Goal: Task Accomplishment & Management: Use online tool/utility

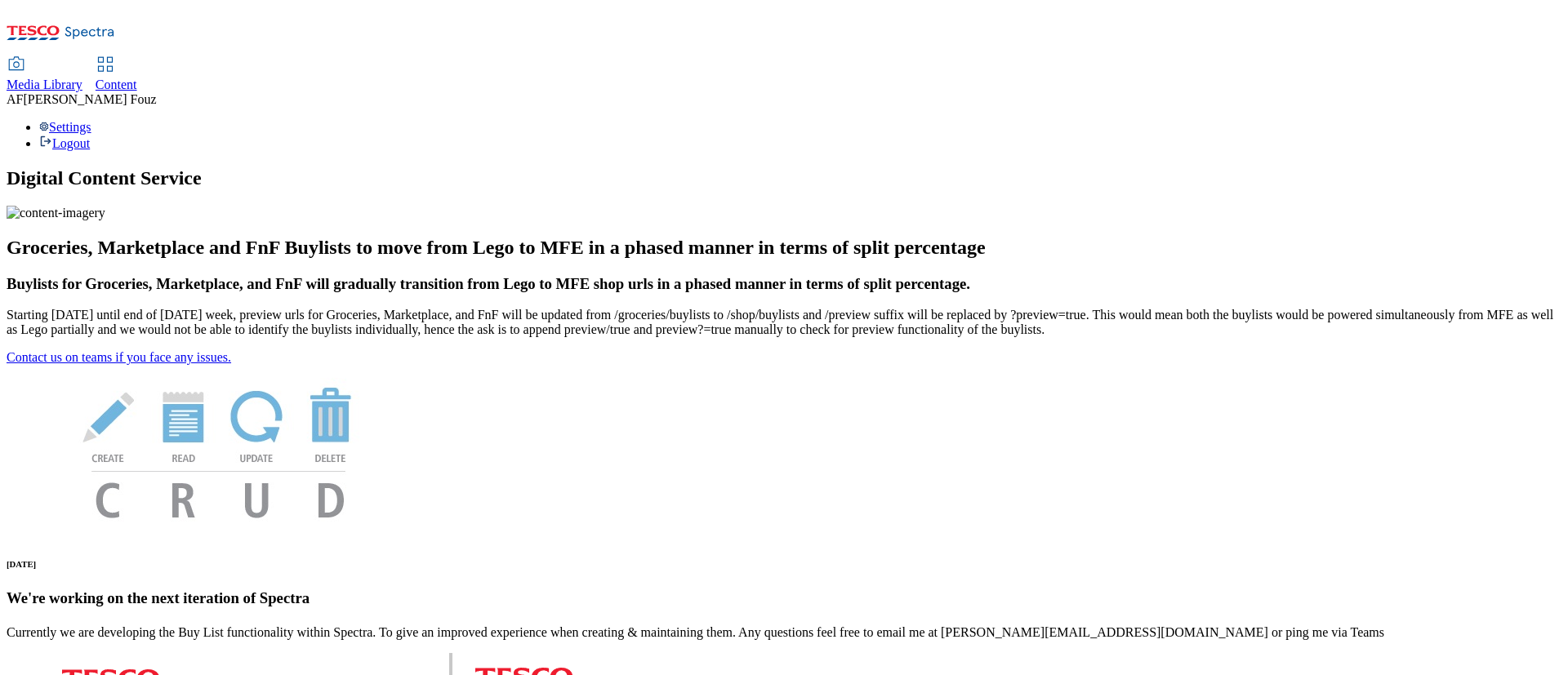
click at [137, 78] on span "Content" at bounding box center [116, 85] width 42 height 14
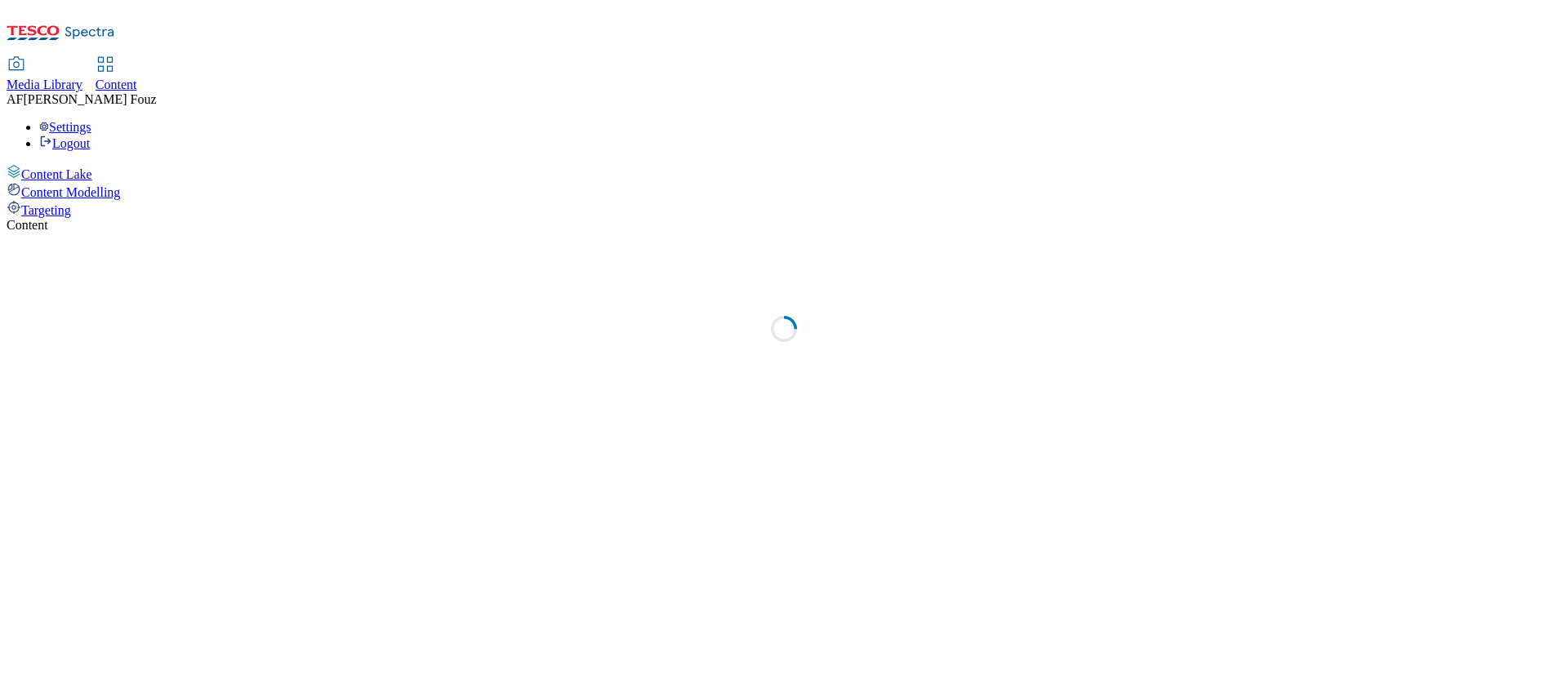
select select "ghs-[GEOGRAPHIC_DATA]"
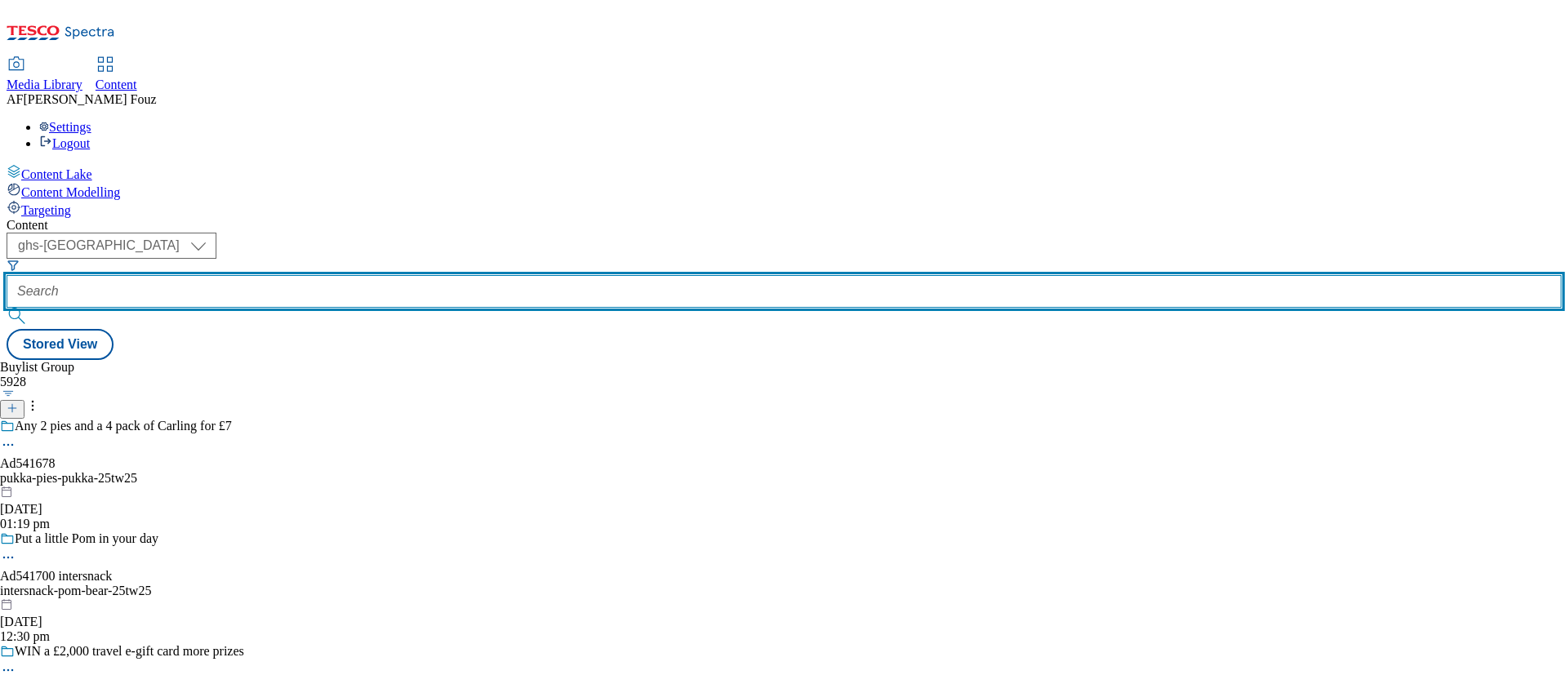
click at [364, 275] on input "text" at bounding box center [783, 291] width 1555 height 33
paste input "TUK010700"
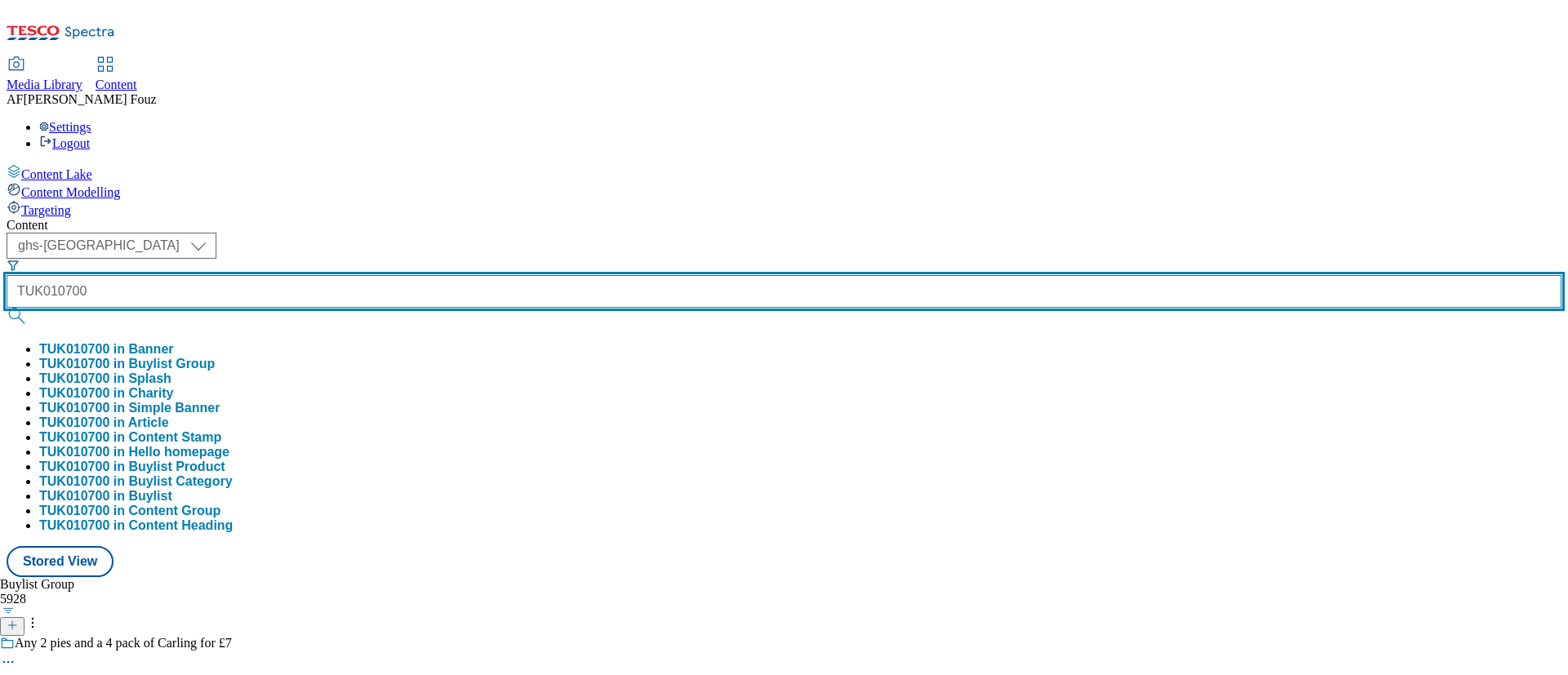
type input "TUK010700"
click at [6, 308] on button "submit" at bounding box center [18, 316] width 23 height 16
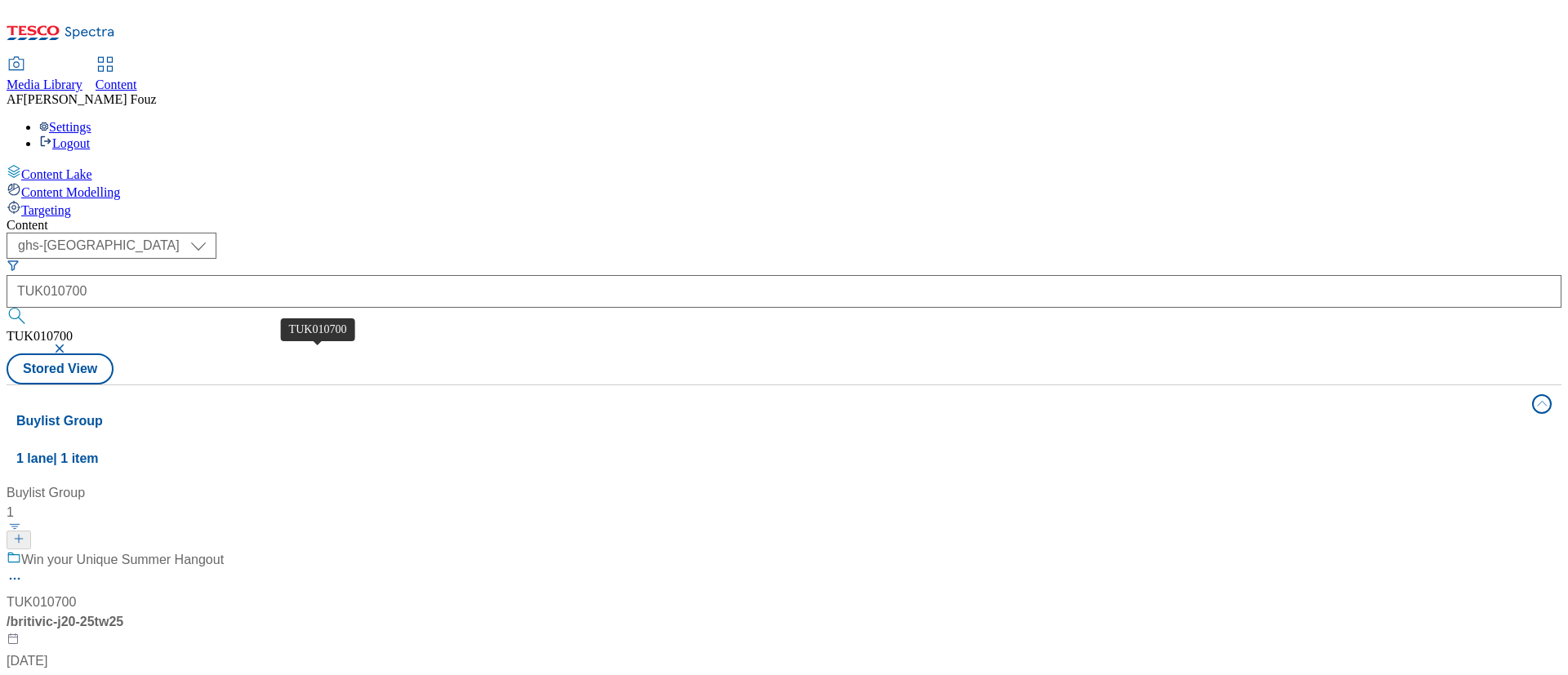
click at [76, 593] on div "TUK010700" at bounding box center [41, 602] width 69 height 19
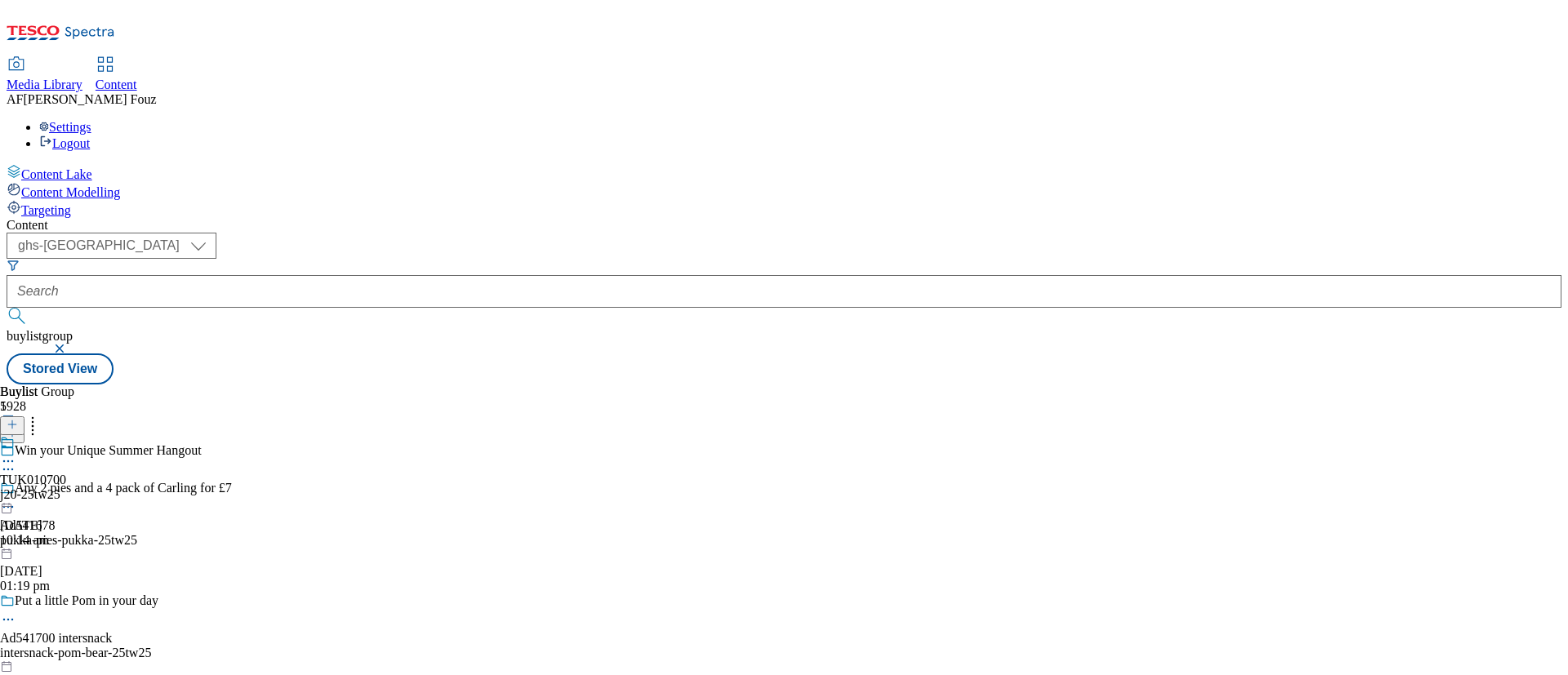
click at [66, 435] on div "TUK010700 j20-25tw25 11 Aug 2025 10:14 am" at bounding box center [33, 491] width 66 height 112
click at [89, 487] on div "summer" at bounding box center [44, 494] width 89 height 15
click at [89, 473] on div "TUK010700 summer 11 Aug 2025 10:14 am" at bounding box center [44, 529] width 89 height 112
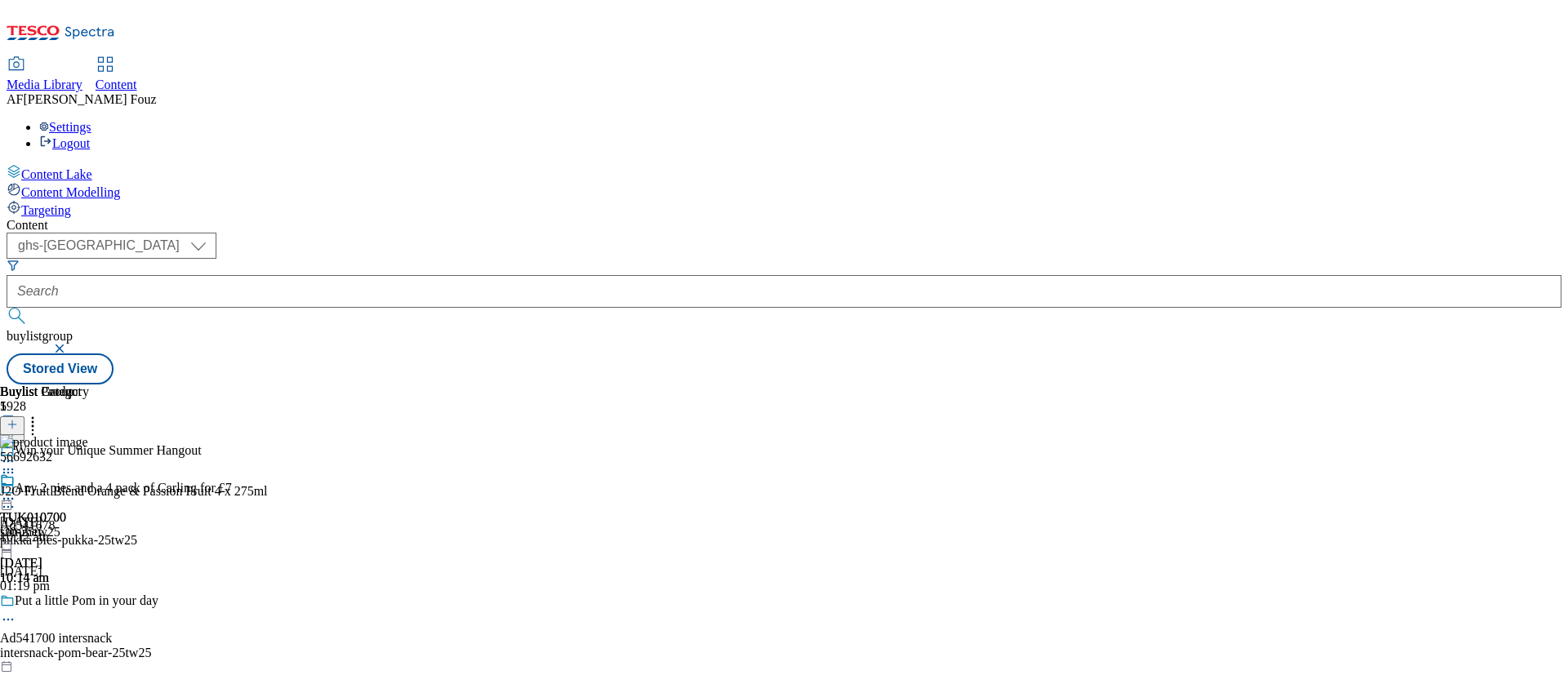
click at [16, 491] on icon at bounding box center [8, 499] width 16 height 16
click at [136, 640] on span "Open Preview Url" at bounding box center [93, 647] width 85 height 12
click at [16, 491] on icon at bounding box center [8, 499] width 16 height 16
click at [103, 674] on span "Un-publish" at bounding box center [76, 684] width 52 height 12
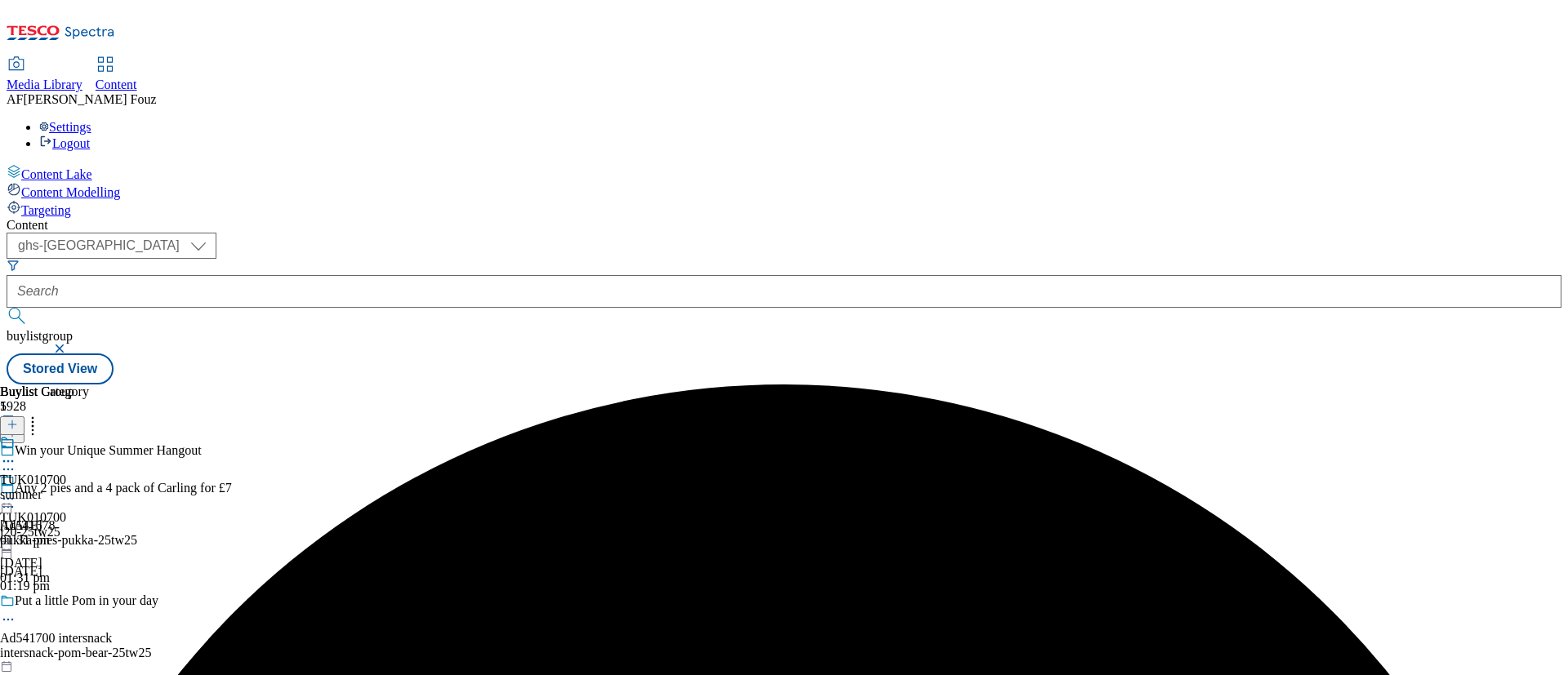
click at [89, 487] on div "summer" at bounding box center [44, 494] width 89 height 15
click at [89, 525] on div "summer" at bounding box center [44, 532] width 89 height 15
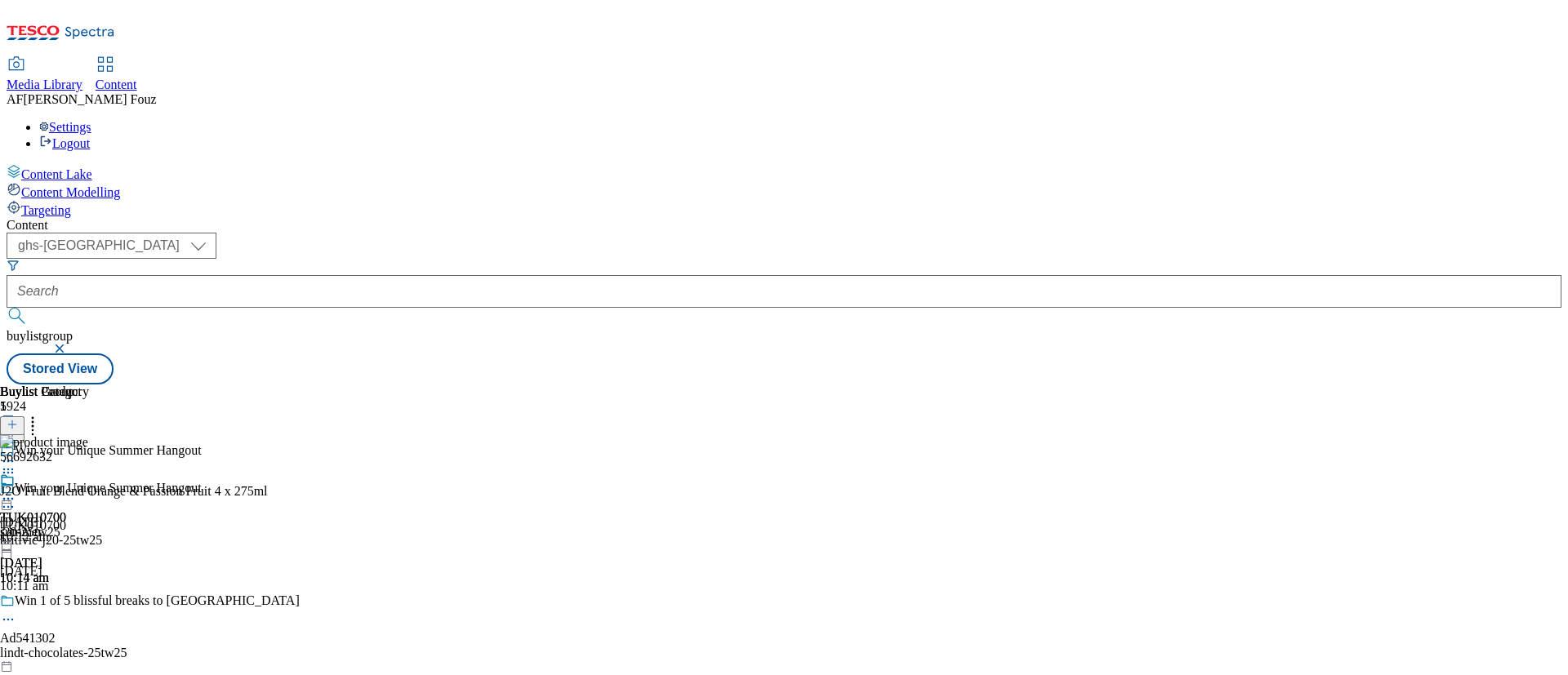
select select "ghs-[GEOGRAPHIC_DATA]"
